Goal: Check status: Check status

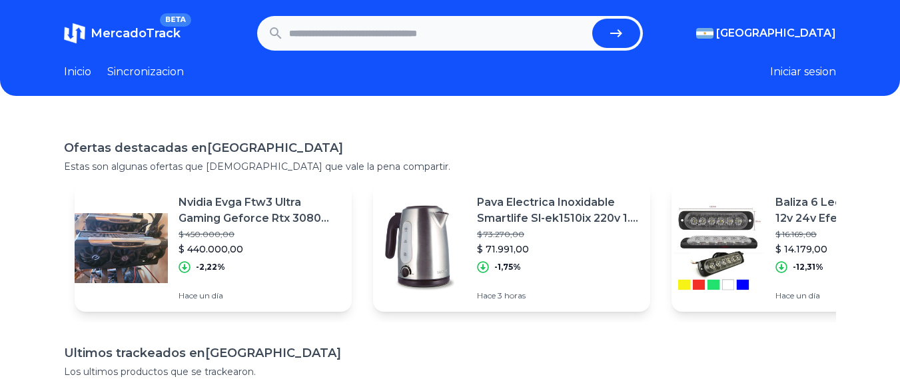
click at [384, 38] on input "text" at bounding box center [438, 33] width 298 height 29
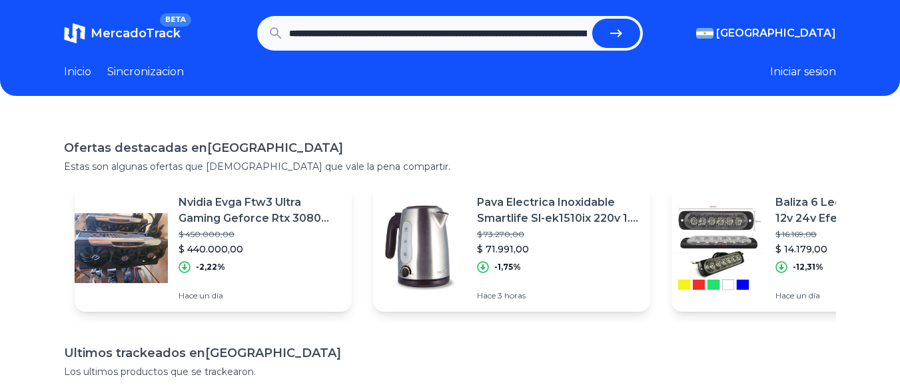
scroll to position [0, 993]
click at [598, 19] on button "submit" at bounding box center [622, 33] width 48 height 29
type input "**********"
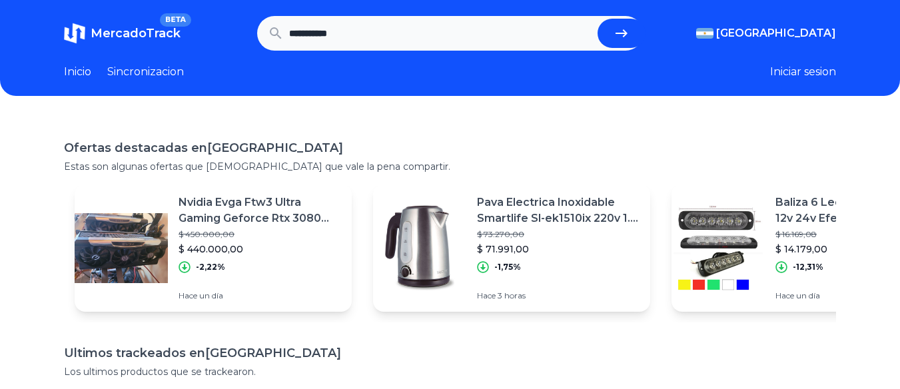
scroll to position [0, 0]
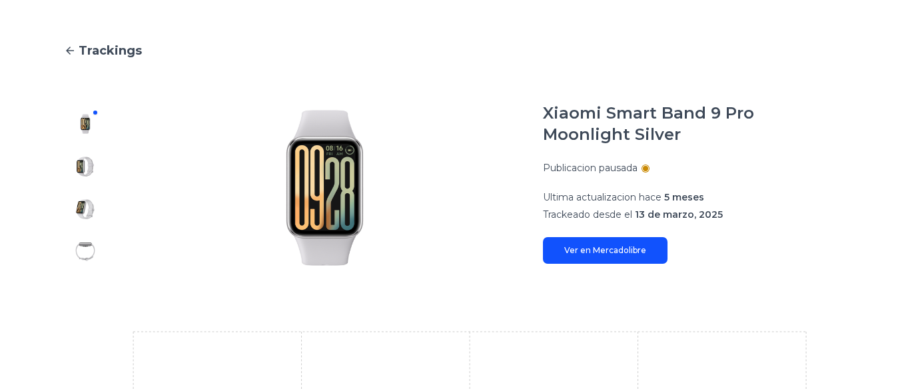
scroll to position [98, 0]
